Goal: Download file/media

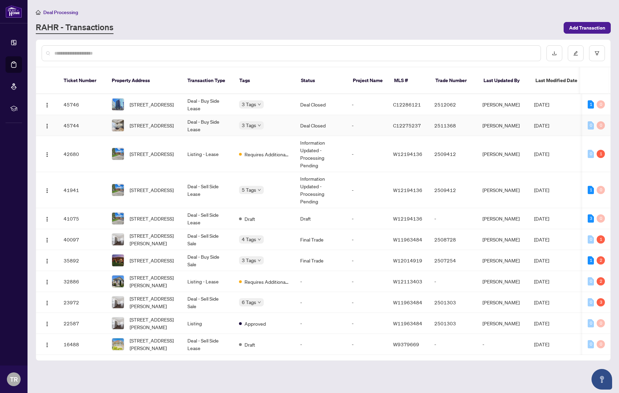
click at [291, 115] on td "3 Tags" at bounding box center [263, 125] width 61 height 21
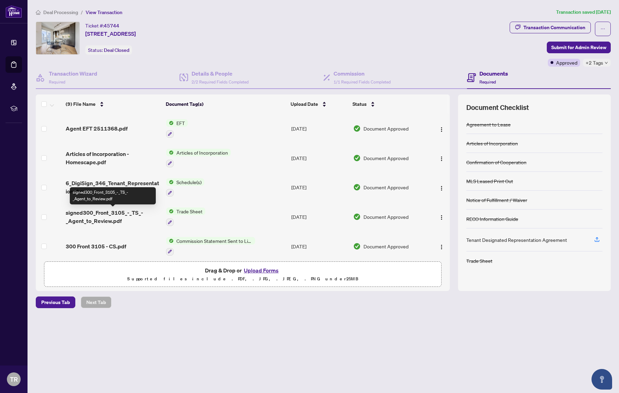
click at [123, 215] on span "signed300_Front_3105_-_TS_-_Agent_to_Review.pdf" at bounding box center [113, 217] width 95 height 16
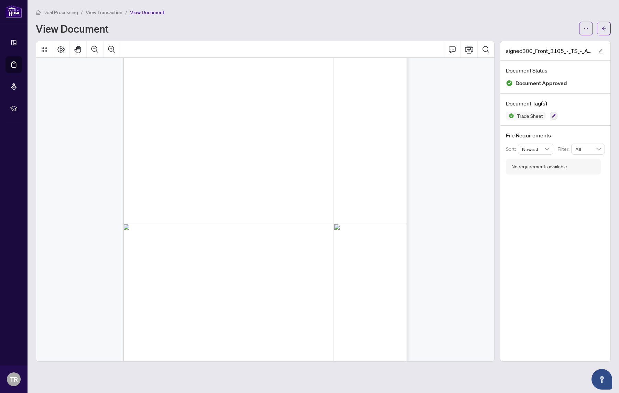
scroll to position [36, 0]
click at [584, 26] on icon "ellipsis" at bounding box center [585, 28] width 5 height 5
click at [562, 41] on span "Download" at bounding box center [561, 43] width 52 height 8
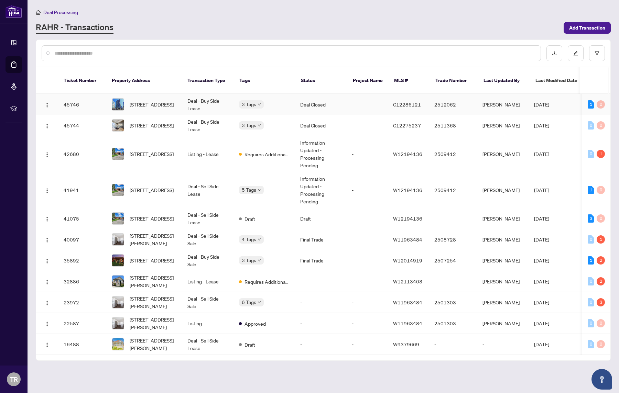
click at [281, 100] on div "3 Tags" at bounding box center [264, 104] width 50 height 8
click at [282, 100] on div "3 Tags" at bounding box center [264, 104] width 50 height 8
click at [274, 100] on div "3 Tags" at bounding box center [264, 104] width 50 height 8
click at [224, 94] on td "Deal - Buy Side Lease" at bounding box center [208, 104] width 52 height 21
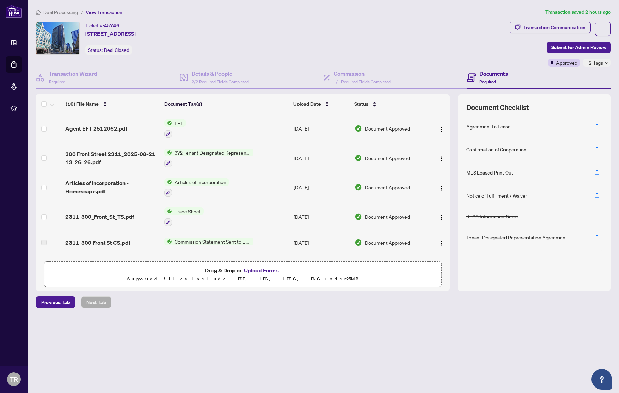
click at [217, 212] on td "Trade Sheet" at bounding box center [226, 217] width 129 height 30
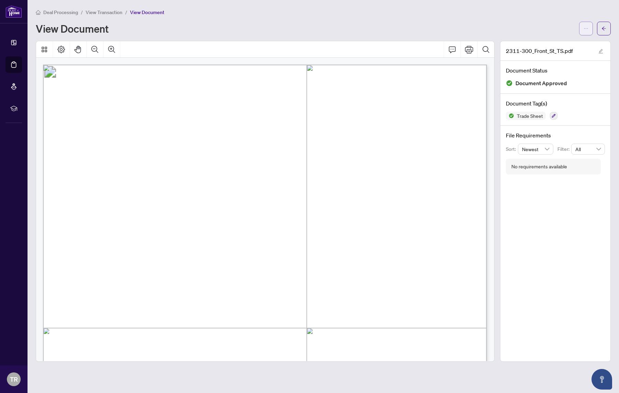
click at [584, 28] on icon "ellipsis" at bounding box center [585, 28] width 5 height 5
click at [542, 44] on span "Download" at bounding box center [561, 43] width 52 height 8
